Goal: Check status: Check status

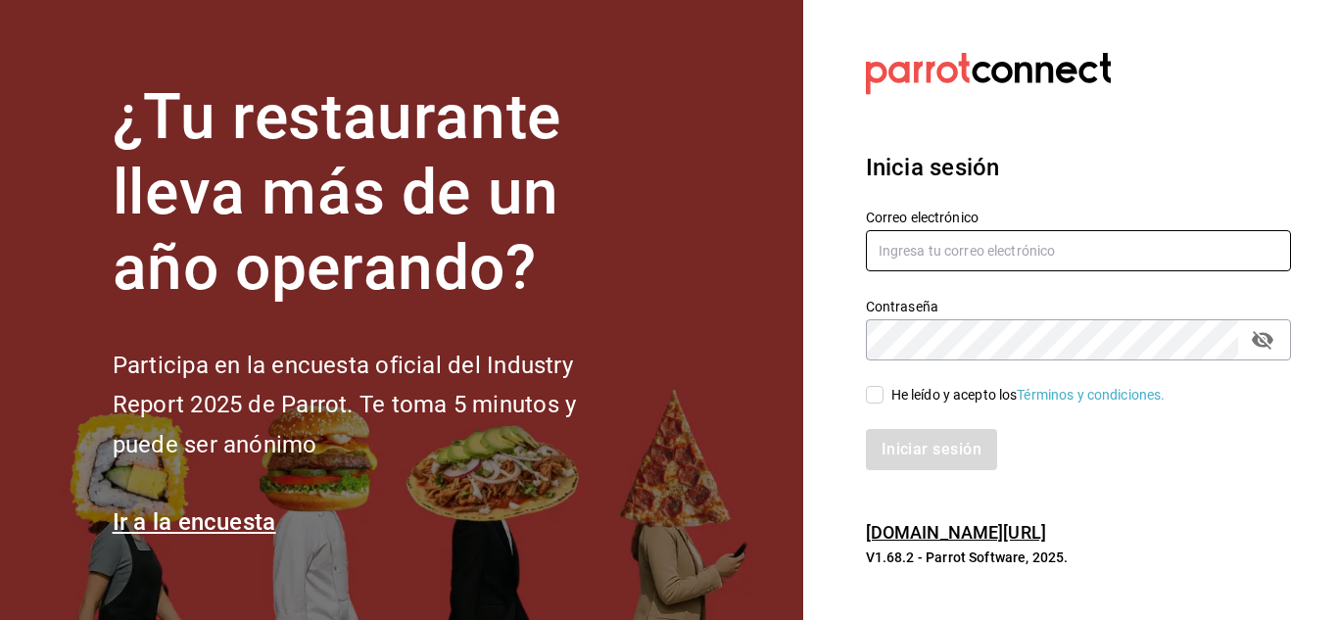
type input "mochomos.arcos@grupocosteno.com"
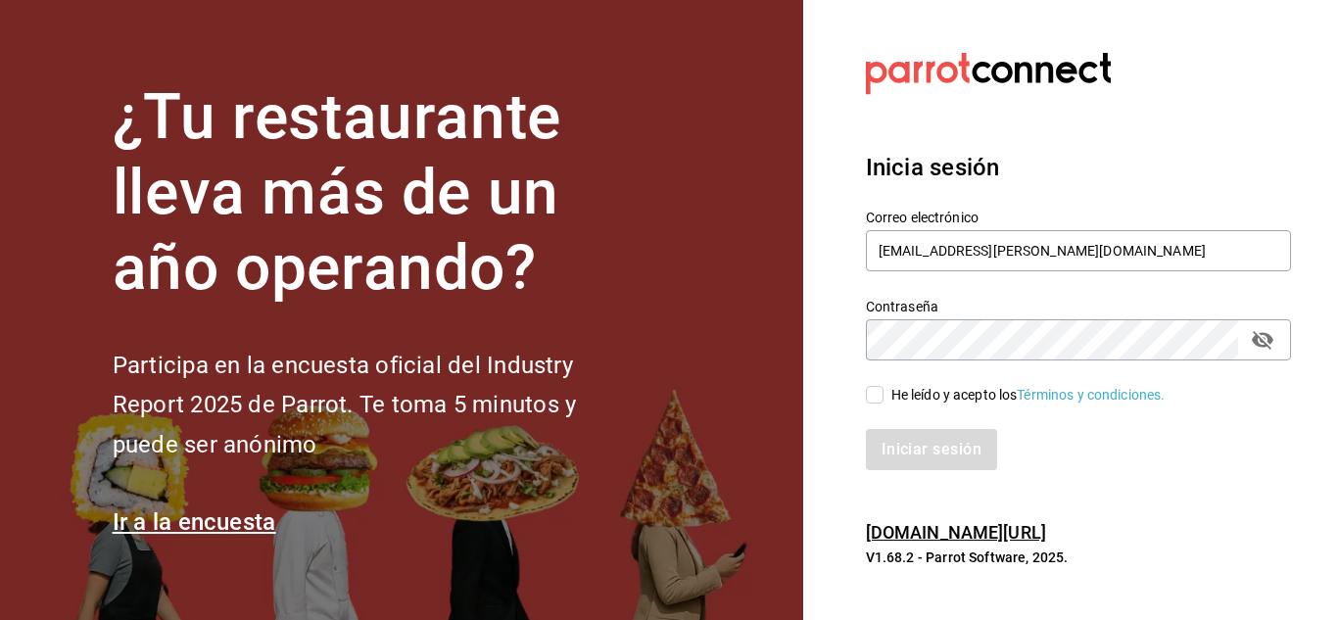
click at [872, 387] on input "He leído y acepto los Términos y condiciones." at bounding box center [875, 395] width 18 height 18
checkbox input "true"
click at [884, 442] on button "Iniciar sesión" at bounding box center [932, 449] width 133 height 41
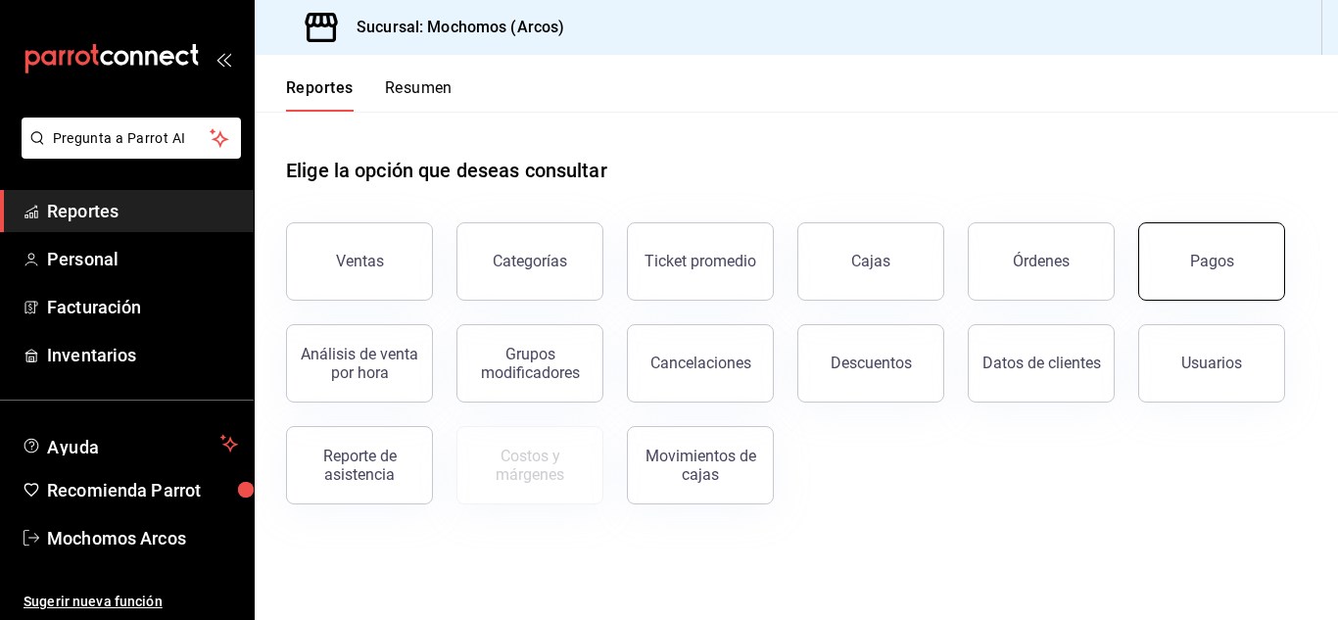
click at [1246, 253] on button "Pagos" at bounding box center [1211, 261] width 147 height 78
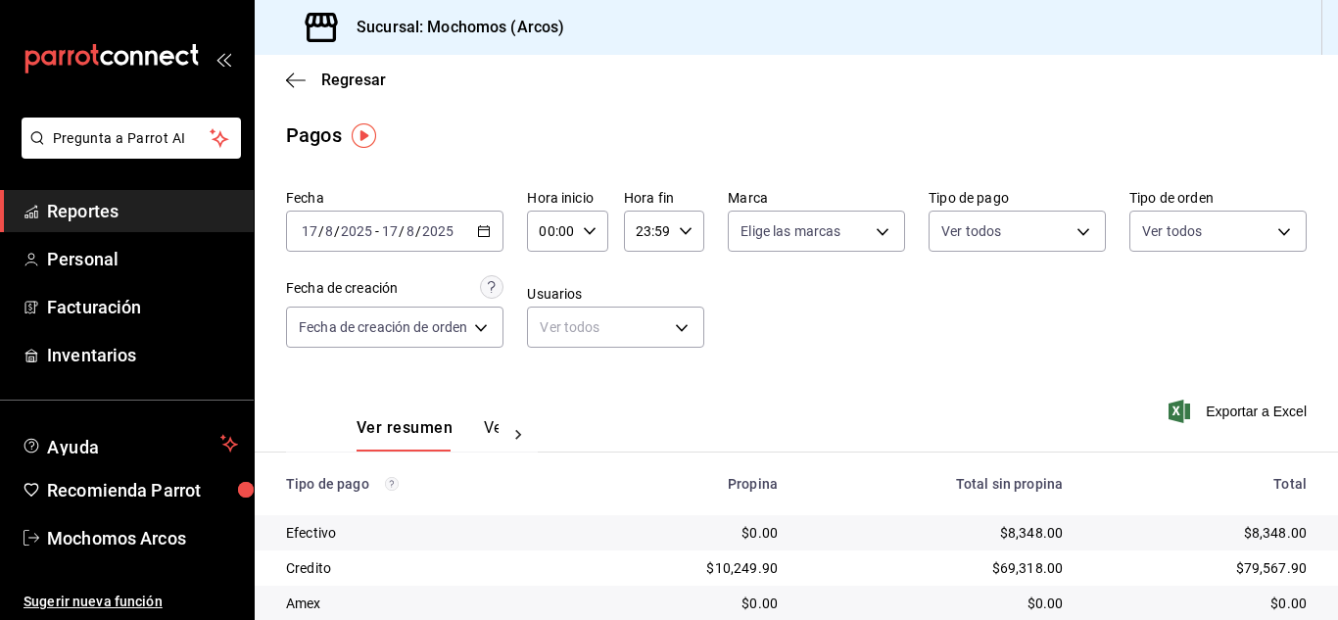
drag, startPoint x: 759, startPoint y: 52, endPoint x: 691, endPoint y: 50, distance: 67.6
click at [757, 50] on div "Sucursal: Mochomos (Arcos)" at bounding box center [796, 27] width 1083 height 55
click at [587, 224] on icon "button" at bounding box center [590, 231] width 14 height 14
click at [546, 315] on span "11" at bounding box center [550, 309] width 8 height 16
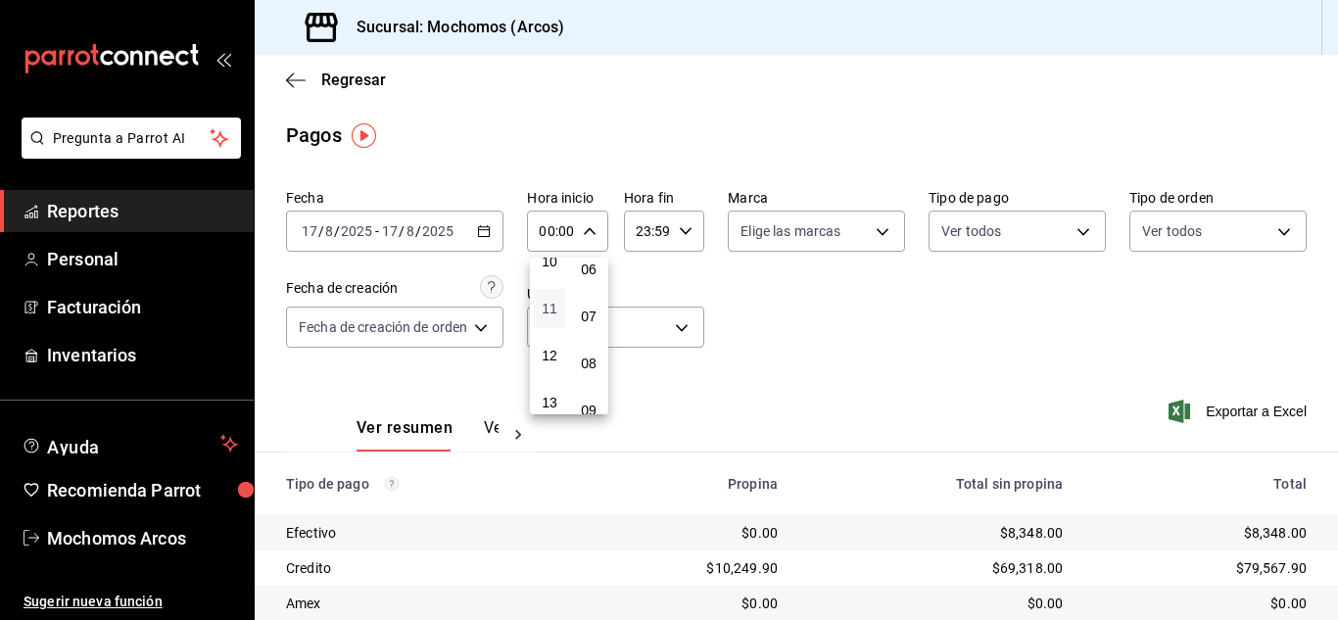
type input "11:00"
click at [776, 327] on div at bounding box center [669, 310] width 1338 height 620
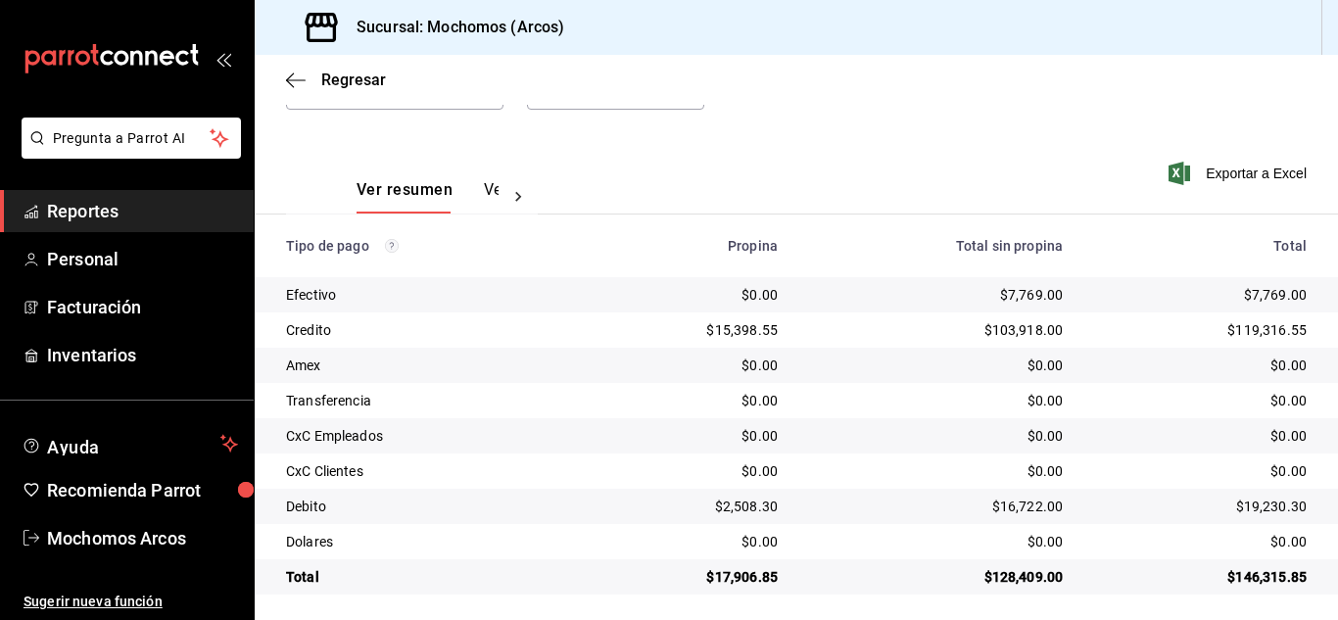
scroll to position [245, 0]
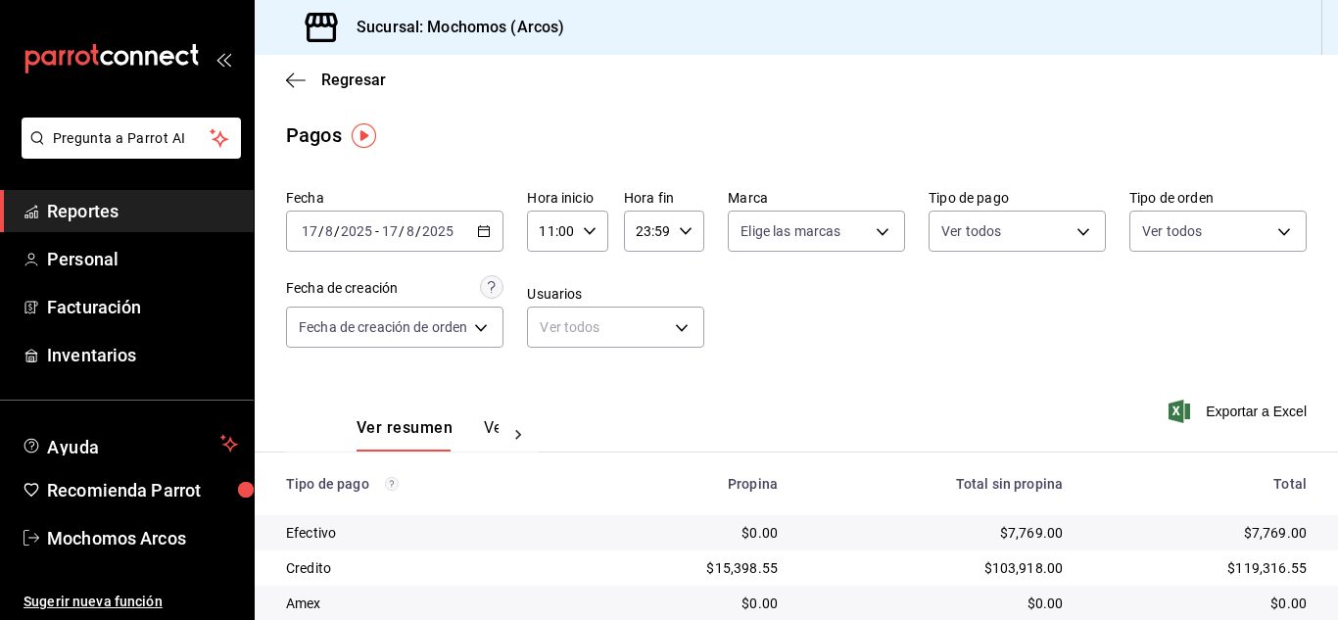
click at [881, 416] on div "Ver resumen Ver pagos Exportar a Excel" at bounding box center [796, 423] width 1083 height 104
click at [681, 90] on div "Regresar" at bounding box center [796, 80] width 1083 height 50
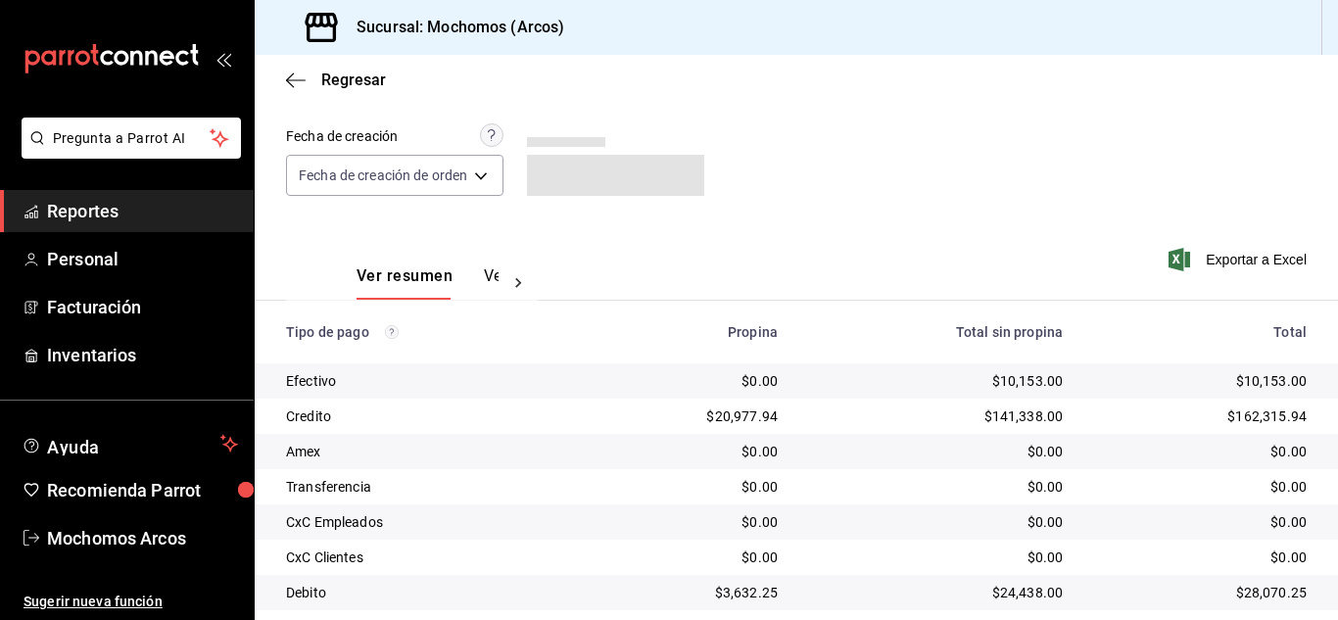
scroll to position [245, 0]
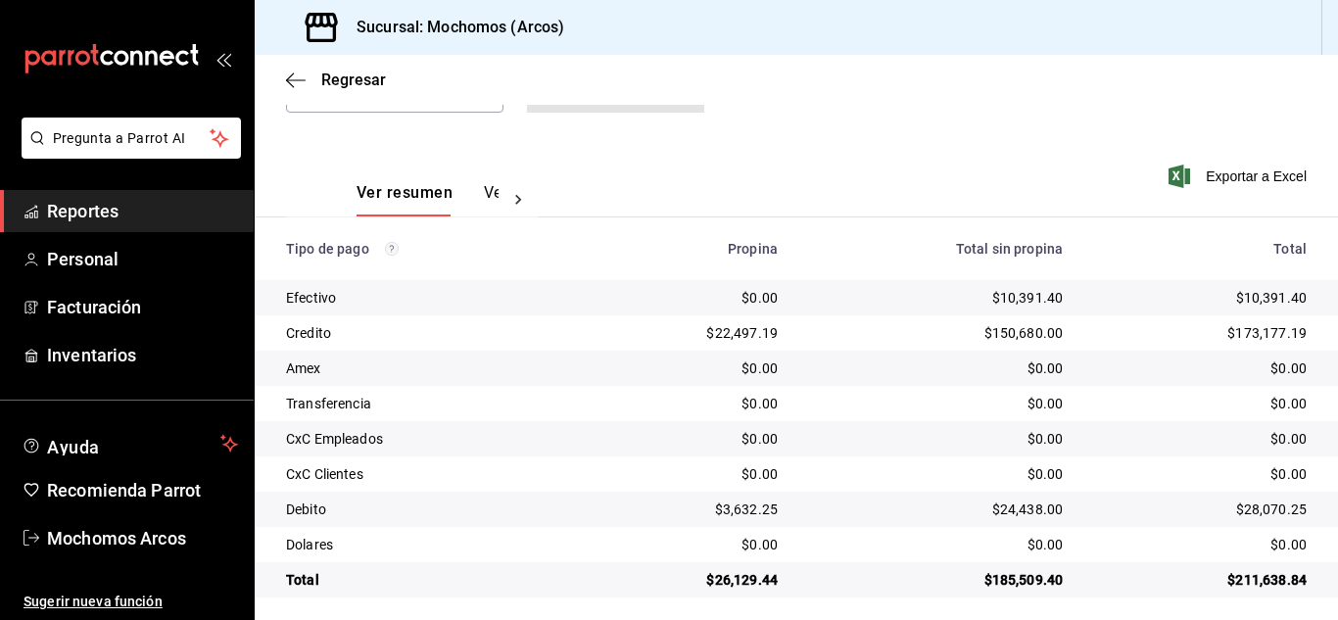
scroll to position [245, 0]
